Goal: Task Accomplishment & Management: Use online tool/utility

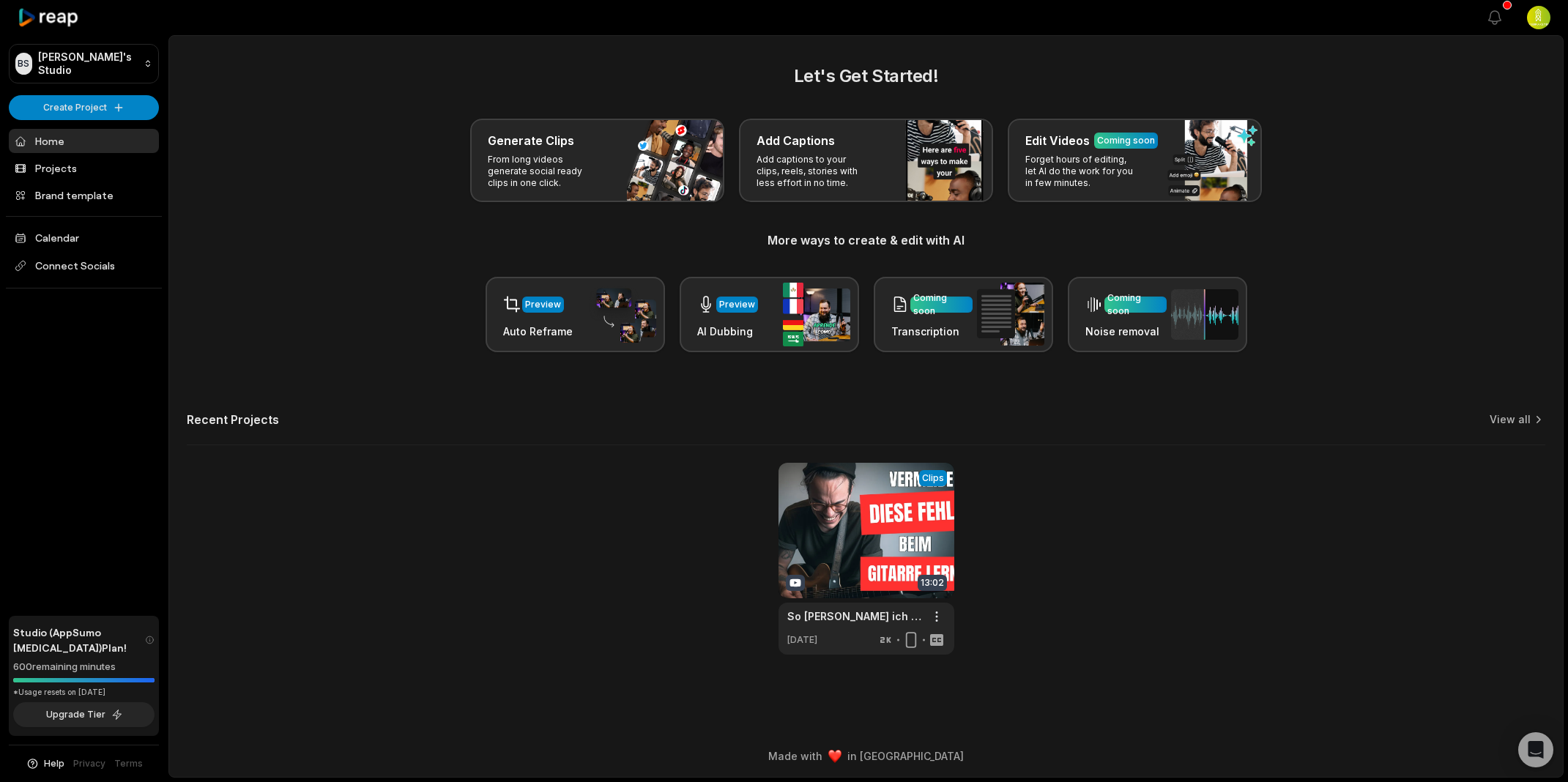
click at [318, 451] on div "Let's Get Started! Generate Clips From long videos generate social ready clips …" at bounding box center [866, 359] width 1394 height 592
click at [370, 361] on div "Let's Get Started! Generate Clips From long videos generate social ready clips …" at bounding box center [866, 359] width 1394 height 592
click at [59, 167] on link "Projects" at bounding box center [84, 168] width 151 height 24
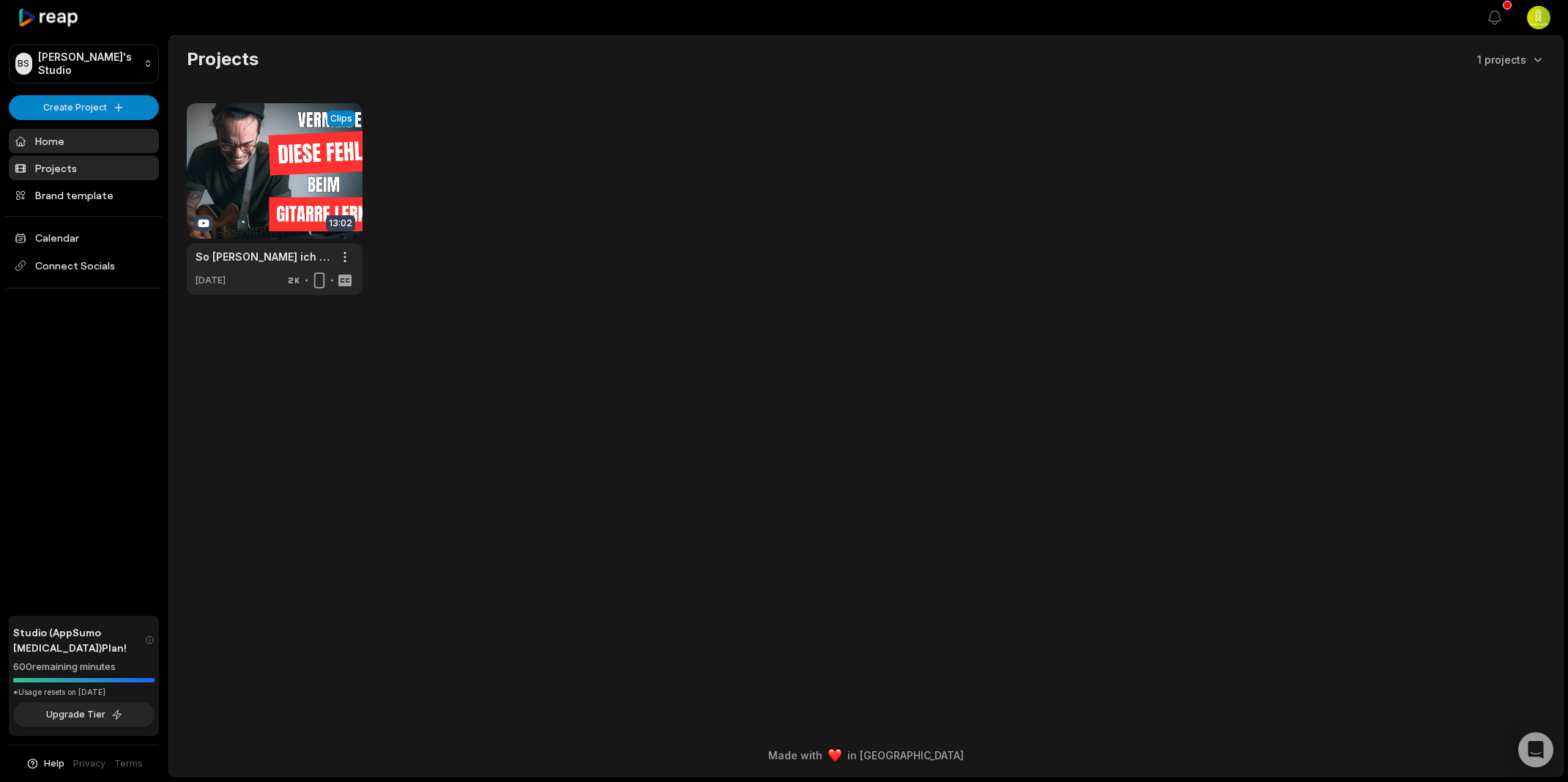
click at [27, 139] on link "Home" at bounding box center [84, 141] width 151 height 24
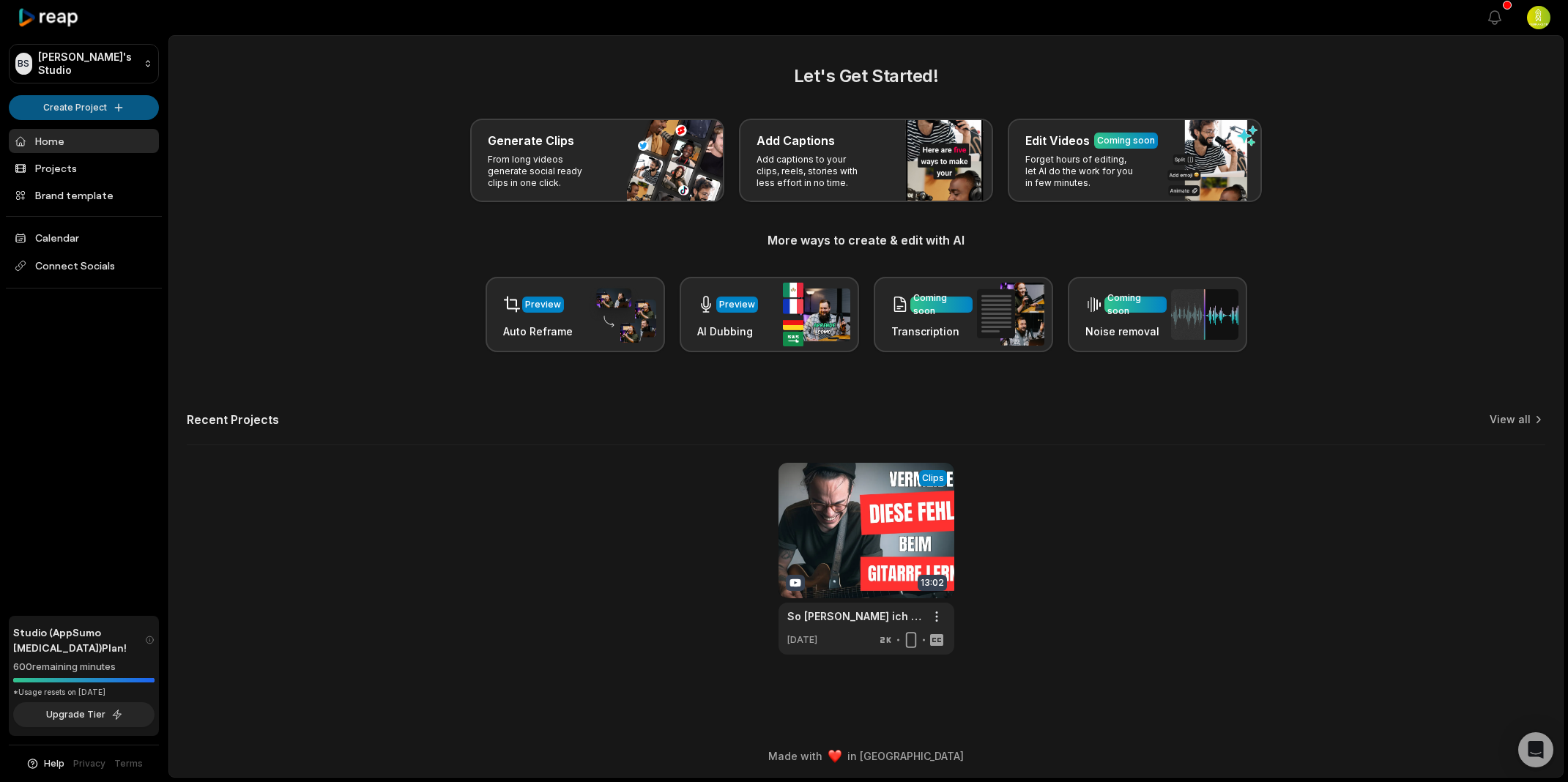
click at [90, 106] on html "BS Bernd's Studio Create Project Home Projects Brand template Calendar Connect …" at bounding box center [784, 391] width 1568 height 782
click at [84, 137] on link "Create Clips" at bounding box center [84, 137] width 143 height 24
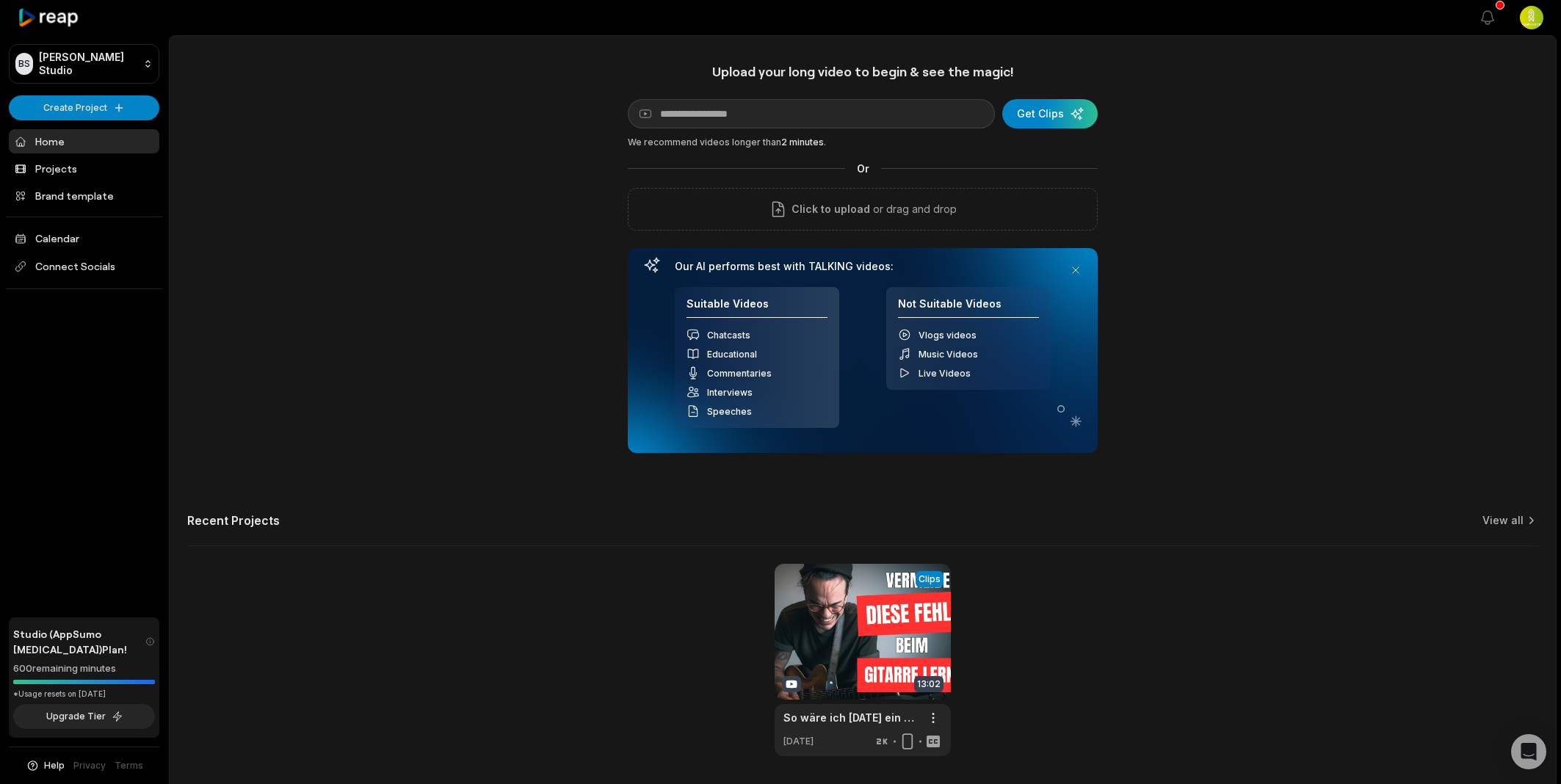
click at [431, 171] on div "Upload your long video to begin & see the magic! YouTube link Get Clips We reco…" at bounding box center [863, 409] width 1386 height 692
click at [846, 209] on span "Click to upload" at bounding box center [831, 209] width 78 height 18
click at [0, 0] on input "Click to upload" at bounding box center [0, 0] width 0 height 0
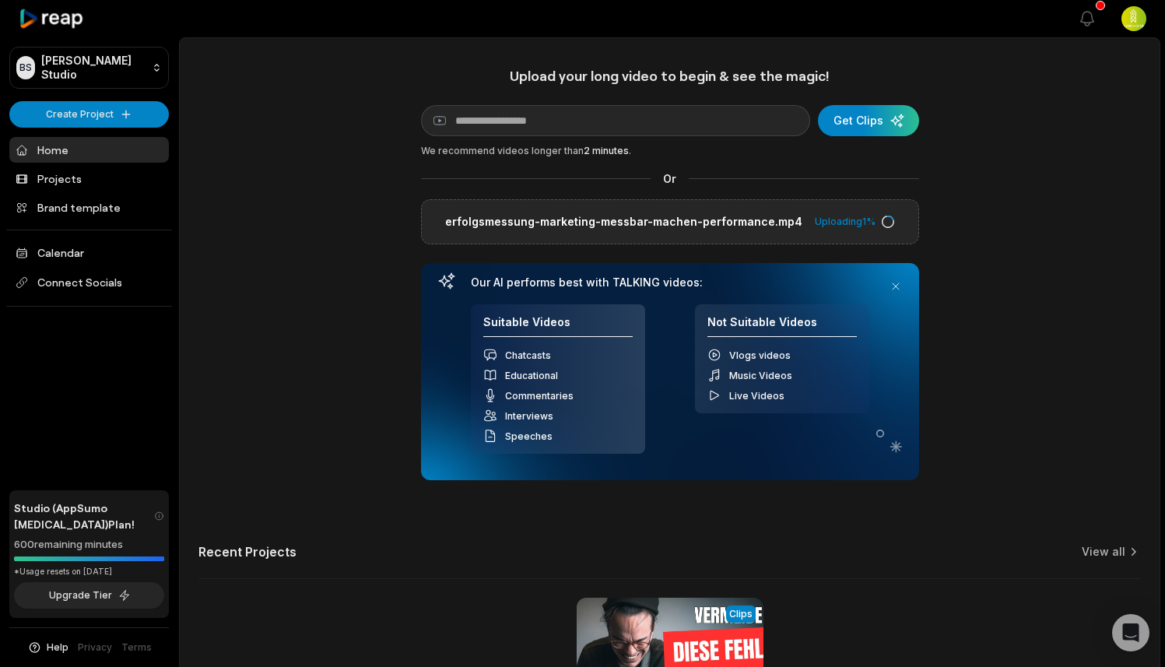
click at [274, 192] on div "Upload your long video to begin & see the magic! YouTube link Get Clips We reco…" at bounding box center [670, 434] width 980 height 734
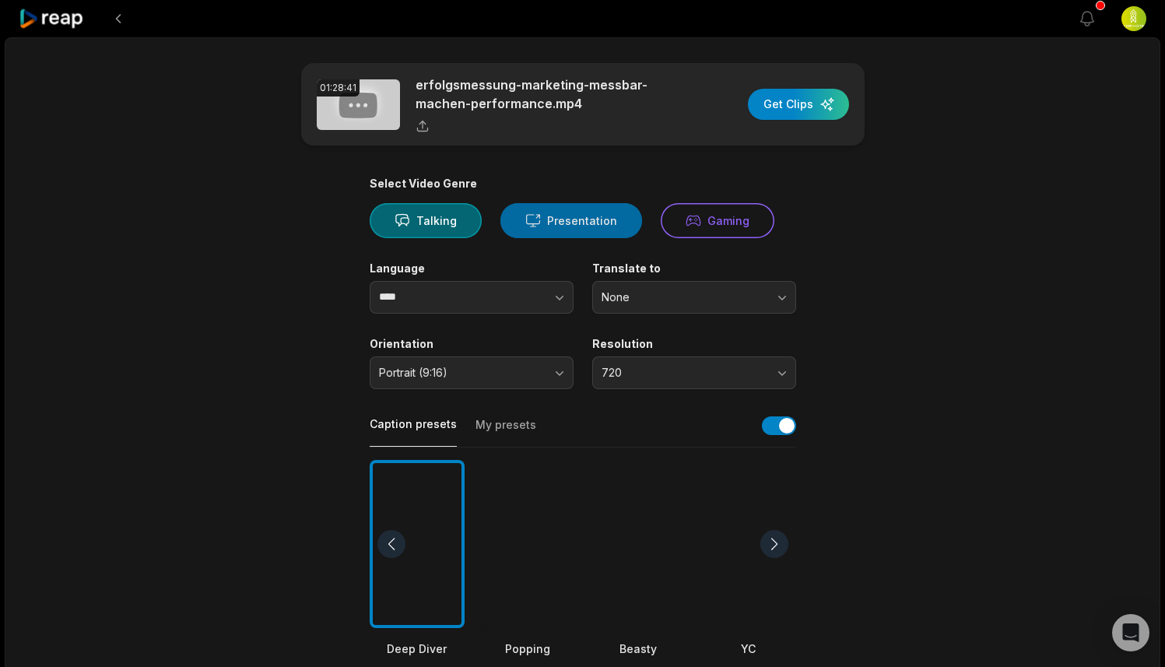
click at [561, 231] on button "Presentation" at bounding box center [571, 220] width 142 height 35
click at [310, 240] on main "01:28:41 erfolgsmessung-marketing-messbar-machen-performance.mp4 Get Clips Sele…" at bounding box center [582, 539] width 753 height 953
click at [418, 296] on input "****" at bounding box center [472, 297] width 204 height 33
click at [549, 293] on button "button" at bounding box center [528, 297] width 89 height 33
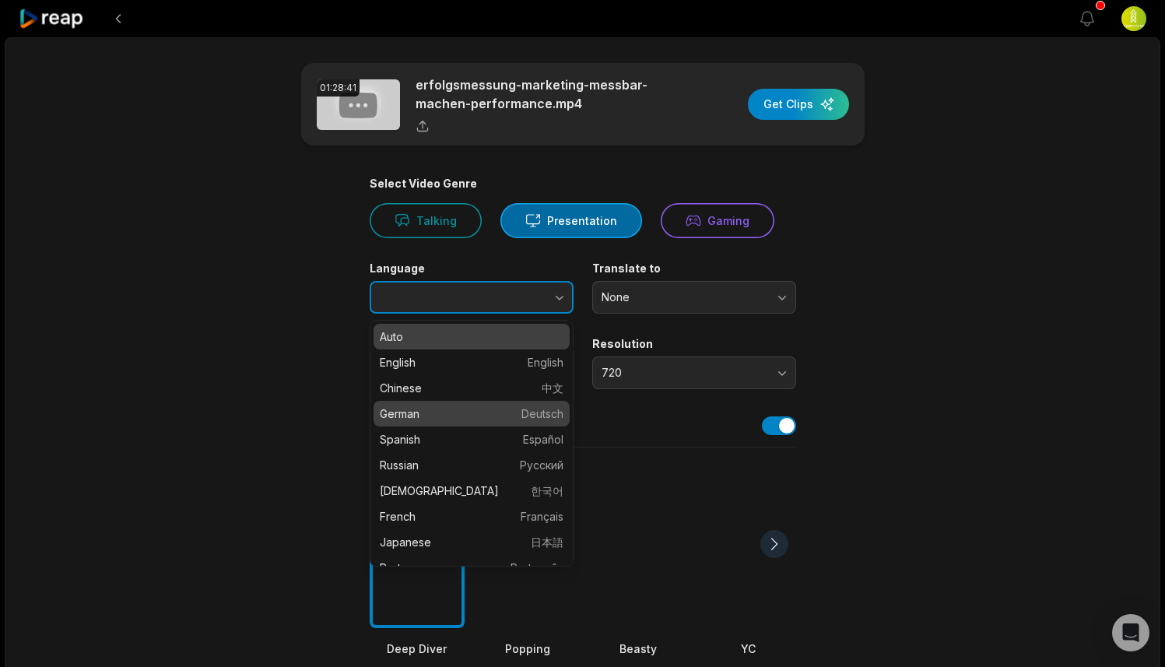
type input "******"
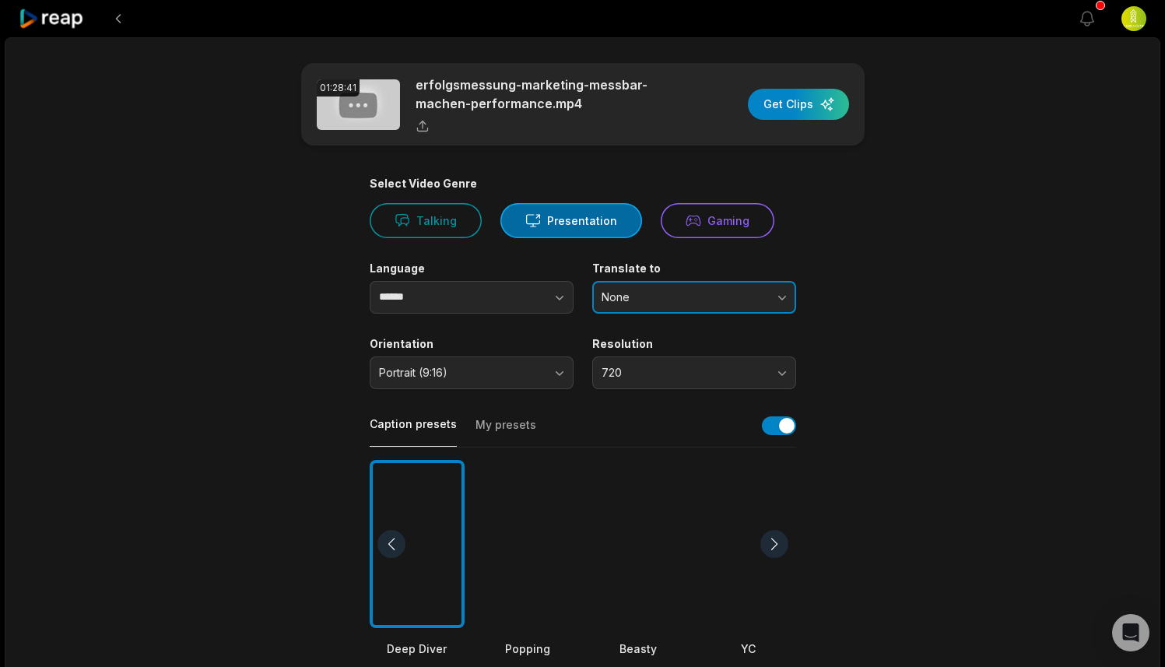
click at [779, 286] on button "None" at bounding box center [694, 297] width 204 height 33
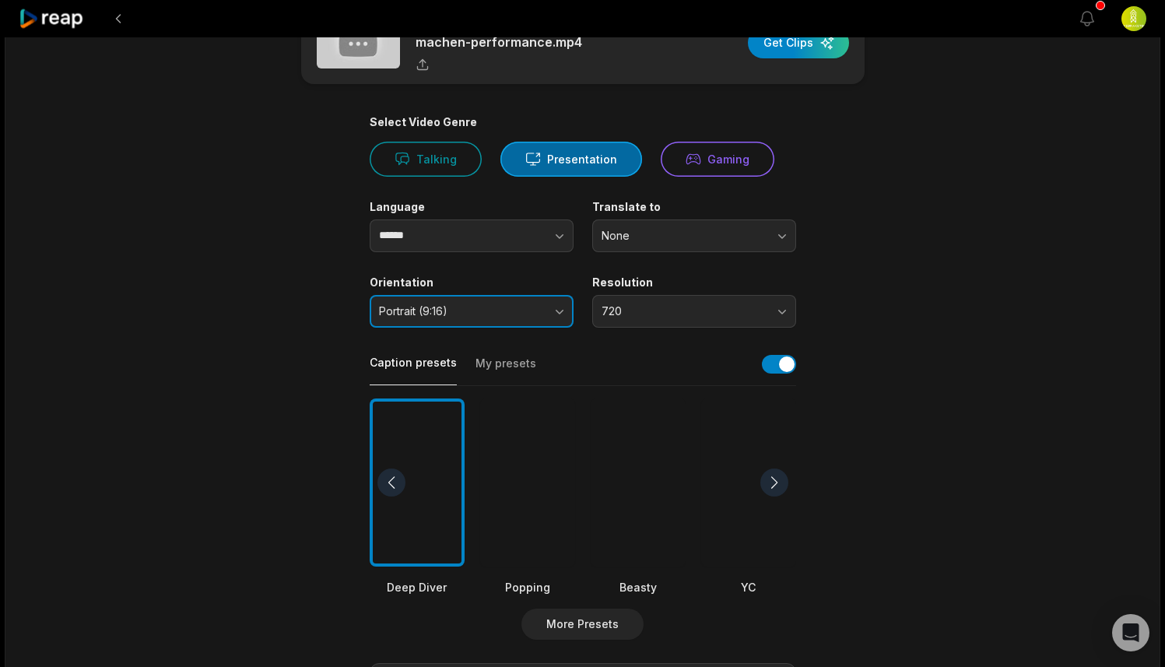
click at [554, 307] on button "Portrait (9:16)" at bounding box center [472, 311] width 204 height 33
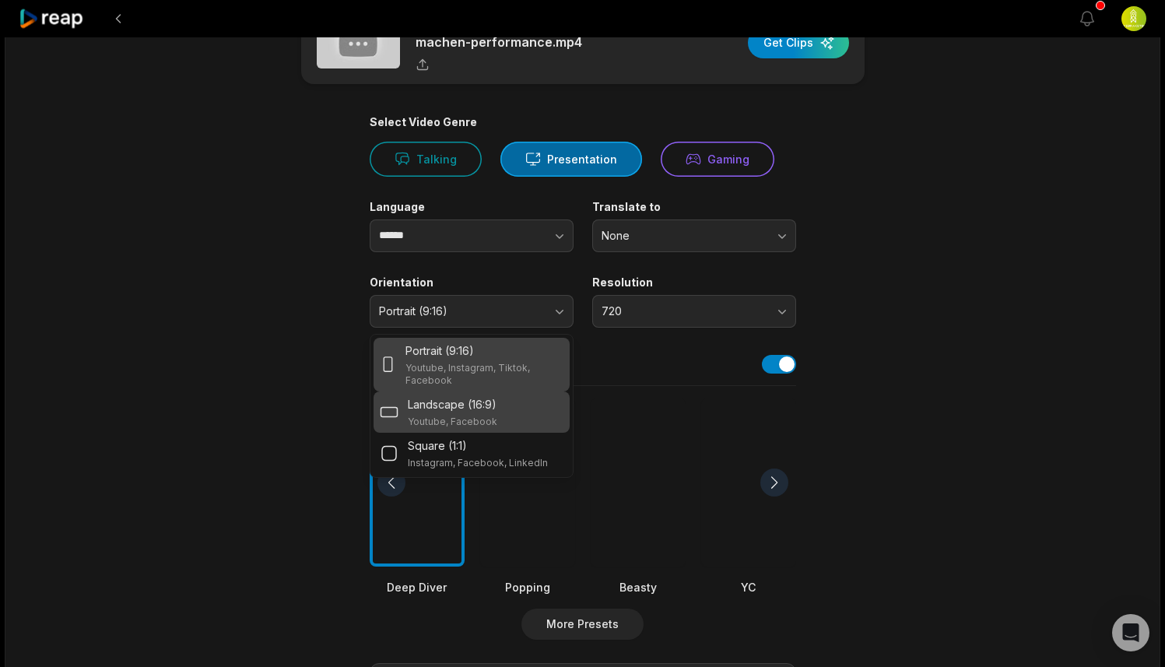
click at [491, 415] on p "Youtube, Facebook" at bounding box center [452, 421] width 89 height 12
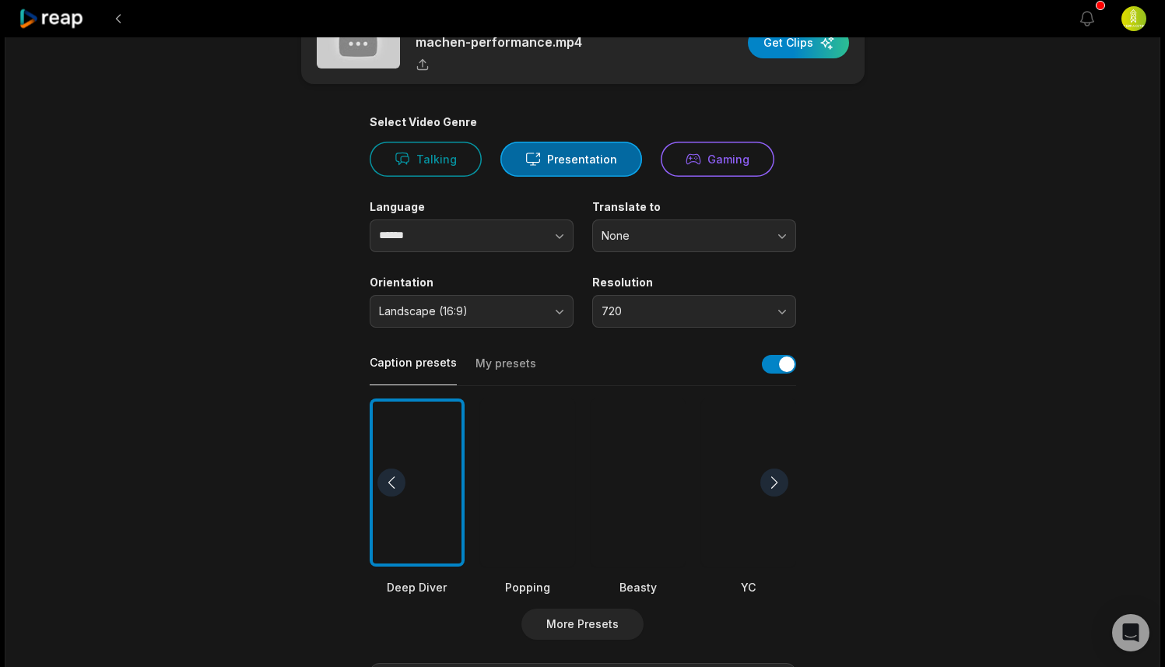
click at [316, 371] on main "01:28:41 erfolgsmessung-marketing-messbar-machen-performance.mp4 Get Clips Sele…" at bounding box center [582, 478] width 753 height 953
click at [773, 303] on button "720" at bounding box center [694, 311] width 204 height 33
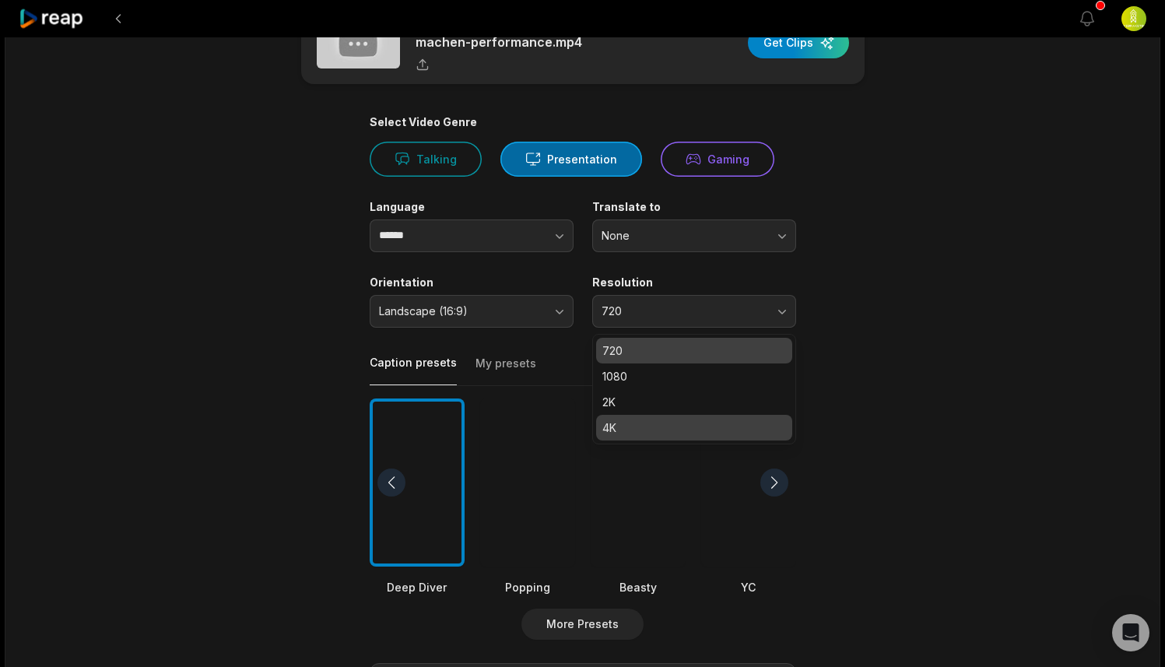
click at [703, 419] on p "4K" at bounding box center [694, 427] width 184 height 16
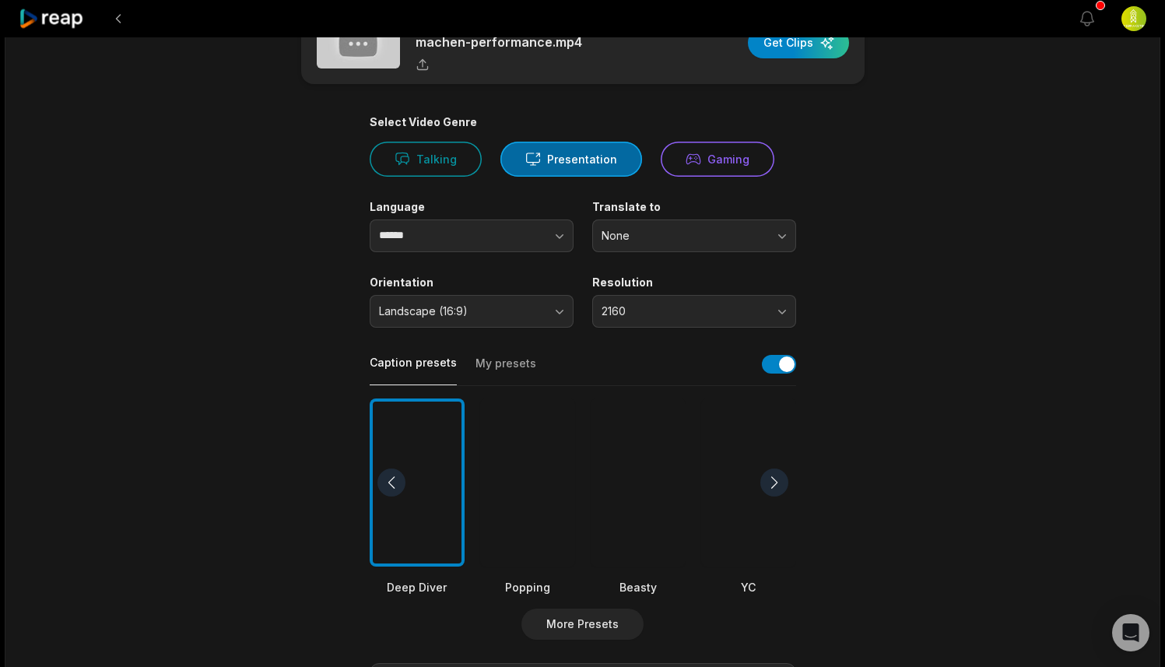
click at [219, 396] on main "01:28:41 erfolgsmessung-marketing-messbar-machen-performance.mp4 Get Clips Sele…" at bounding box center [582, 478] width 753 height 953
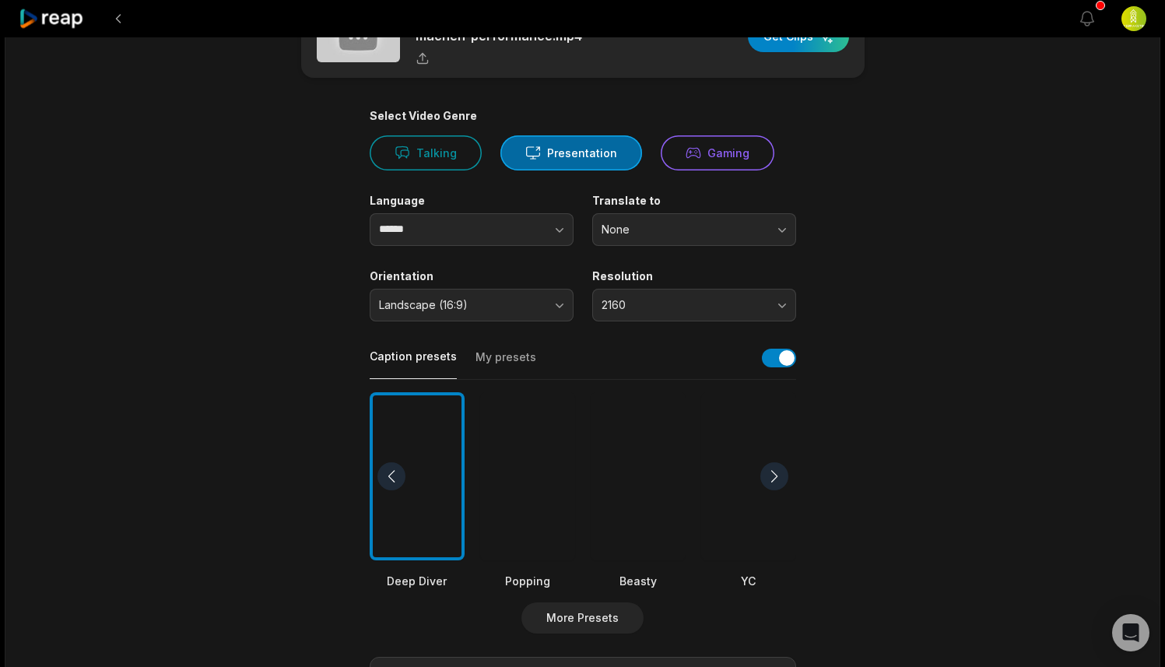
scroll to position [240, 0]
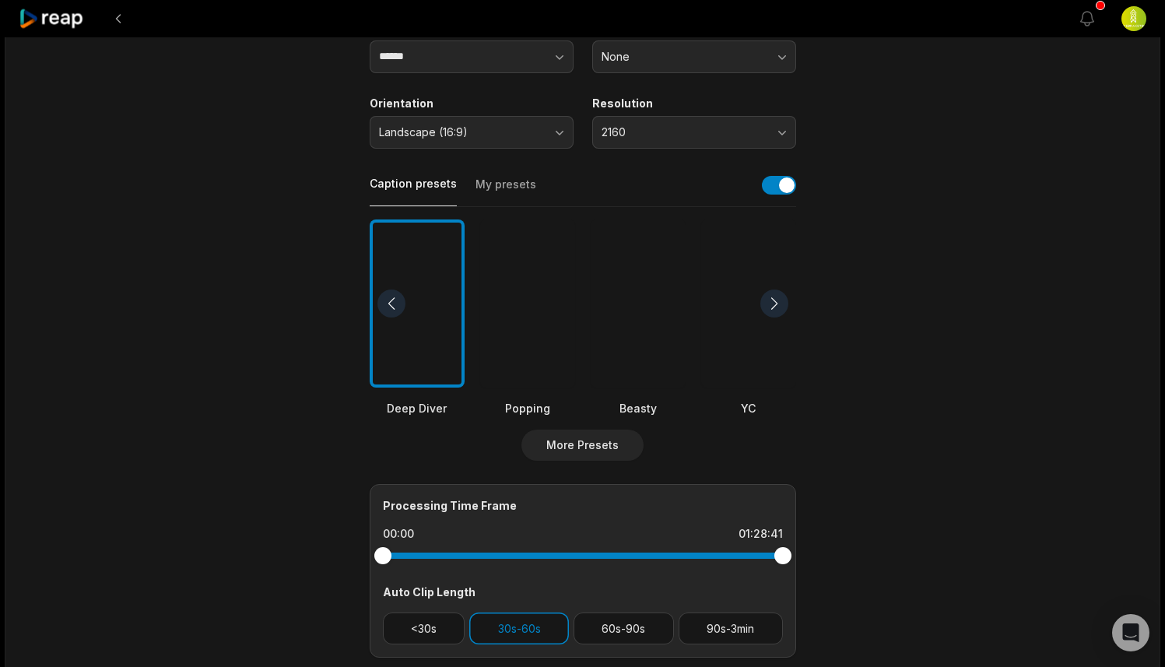
click at [896, 311] on main "01:28:41 erfolgsmessung-marketing-messbar-machen-performance.mp4 Get Clips Sele…" at bounding box center [582, 299] width 753 height 953
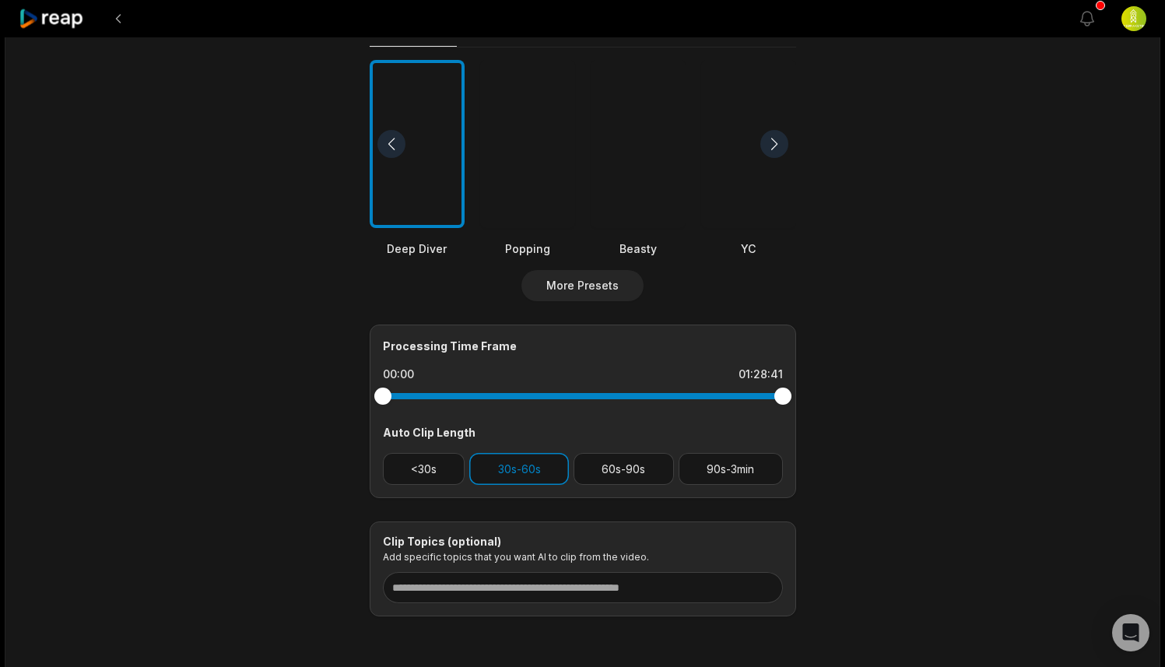
scroll to position [461, 0]
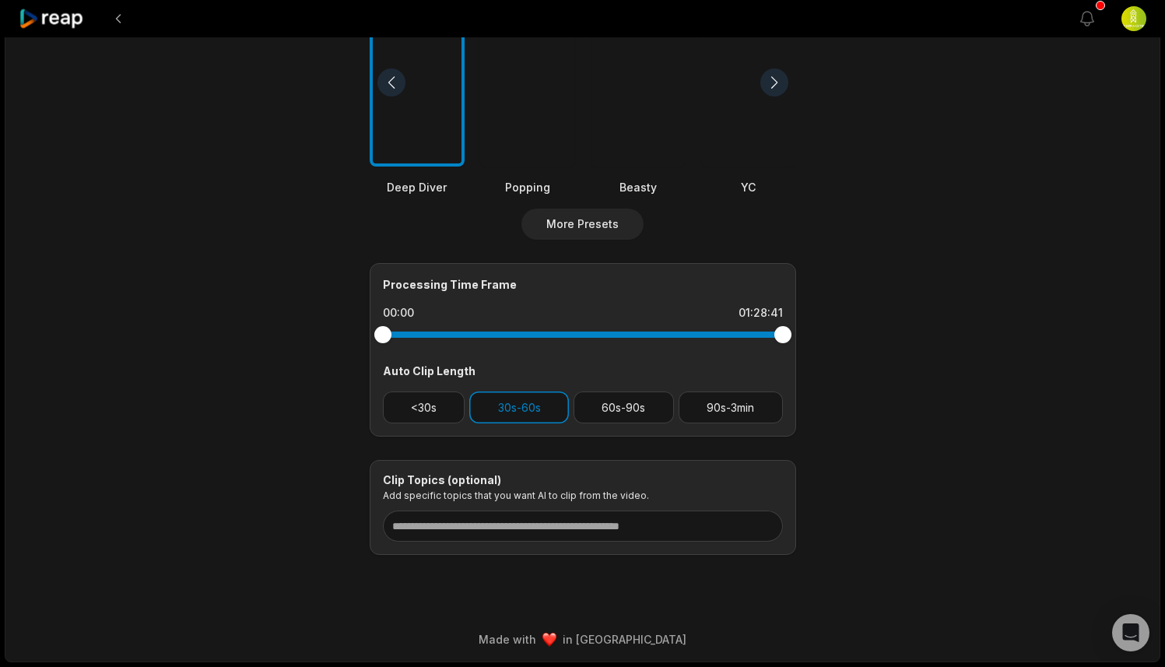
click at [970, 433] on div "01:28:41 erfolgsmessung-marketing-messbar-machen-performance.mp4 Get Clips Sele…" at bounding box center [582, 119] width 1155 height 1086
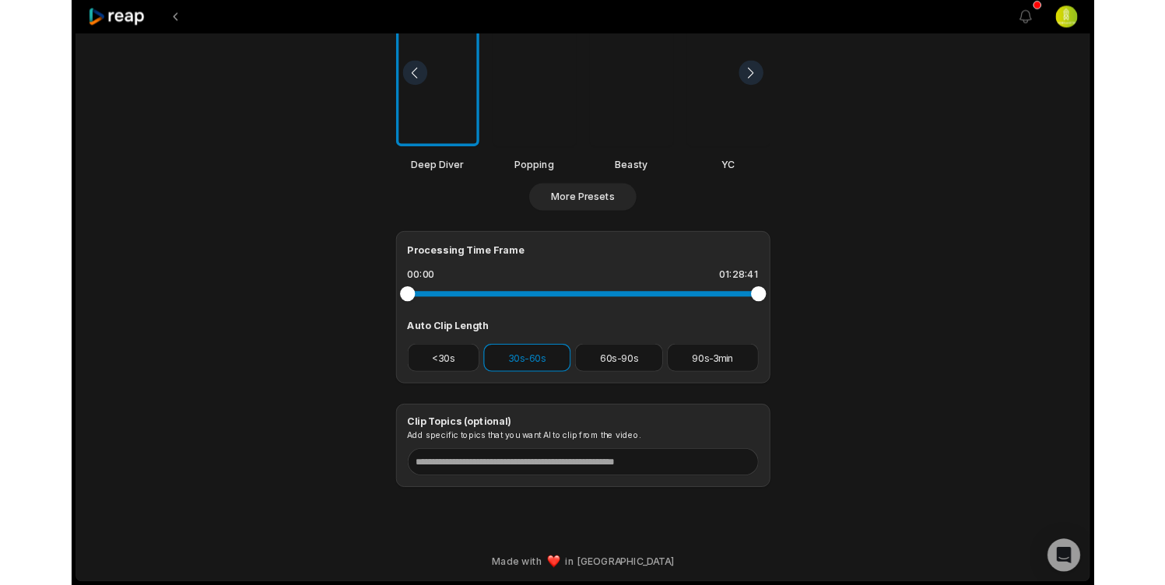
scroll to position [0, 0]
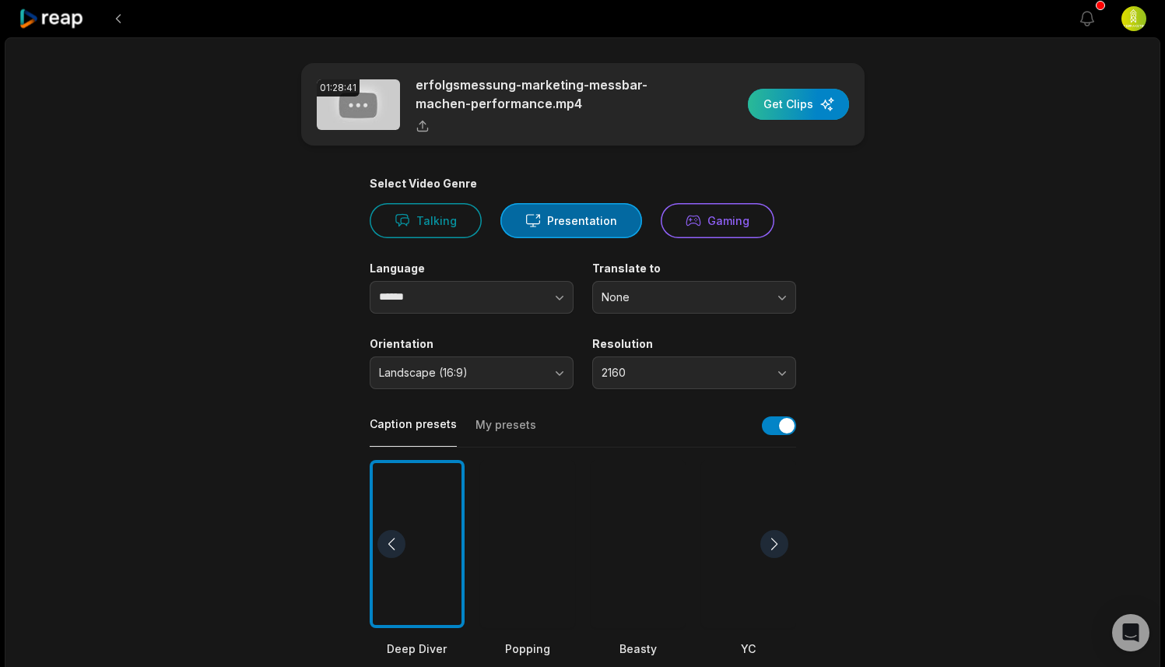
click at [819, 102] on div "button" at bounding box center [798, 104] width 101 height 31
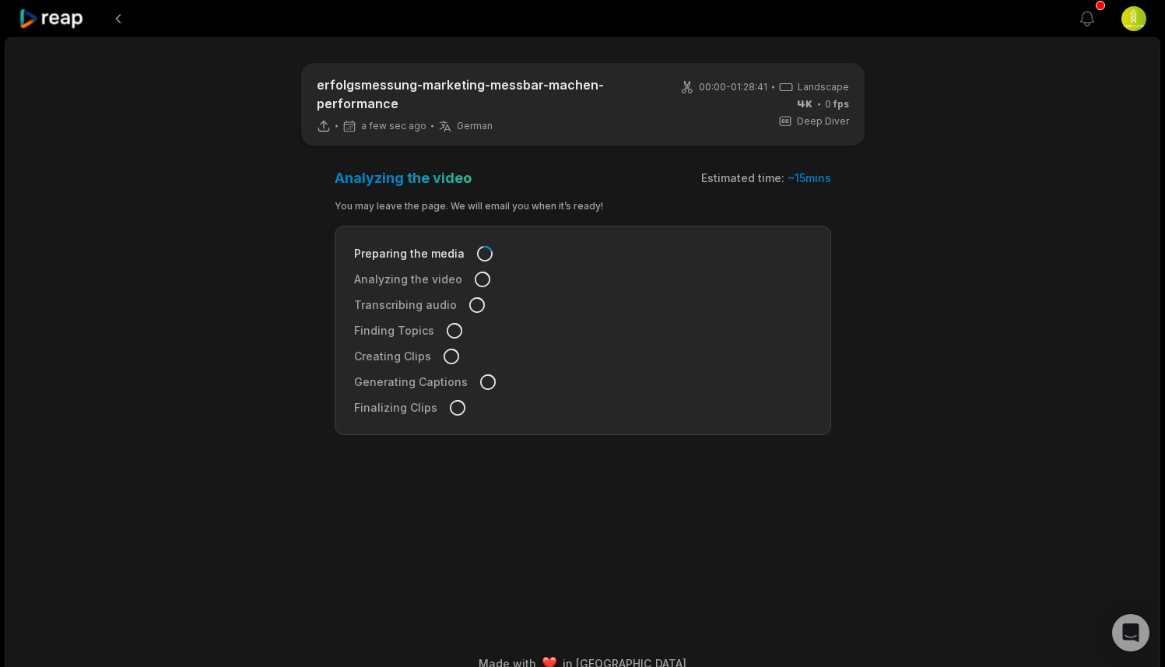
click at [292, 255] on main "erfolgsmessung-marketing-messbar-machen-performance a few sec ago German de 00:…" at bounding box center [582, 318] width 753 height 510
click at [275, 272] on main "erfolgsmessung-marketing-messbar-machen-performance a few sec ago German de 00:…" at bounding box center [582, 318] width 753 height 510
